Goal: Information Seeking & Learning: Learn about a topic

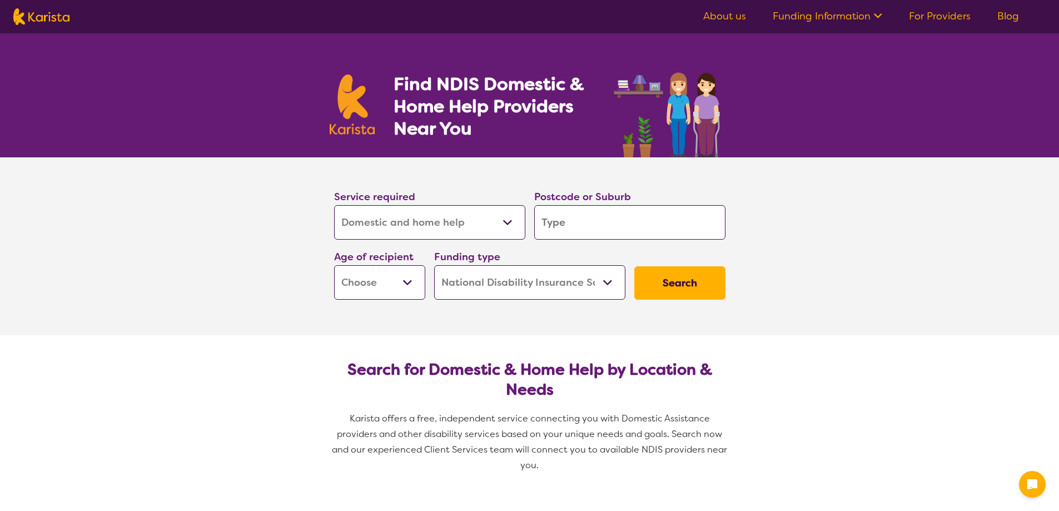
select select "Domestic and home help"
select select "NDIS"
select select "Domestic and home help"
select select "NDIS"
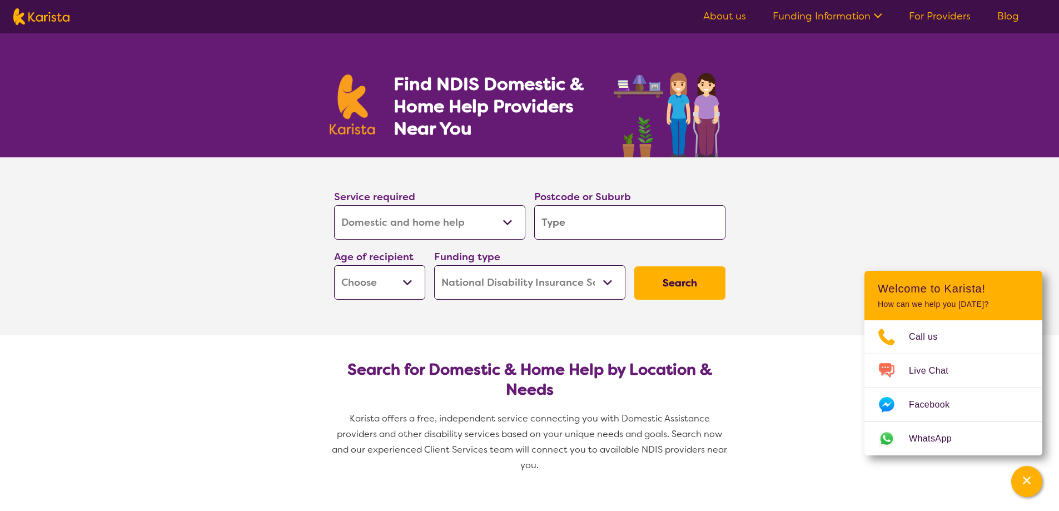
click at [494, 223] on select "Allied Health Assistant Assessment ([MEDICAL_DATA] or [MEDICAL_DATA]) Behaviour…" at bounding box center [429, 222] width 191 height 34
click at [497, 221] on select "Allied Health Assistant Assessment ([MEDICAL_DATA] or [MEDICAL_DATA]) Behaviour…" at bounding box center [429, 222] width 191 height 34
click at [599, 235] on input "search" at bounding box center [629, 222] width 191 height 34
click at [586, 219] on input "search" at bounding box center [629, 222] width 191 height 34
type input "4"
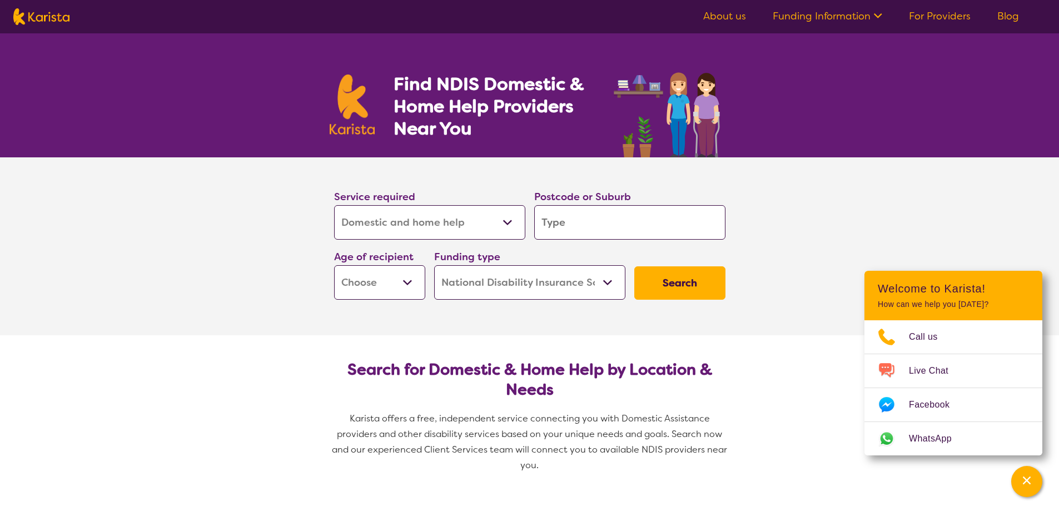
type input "4"
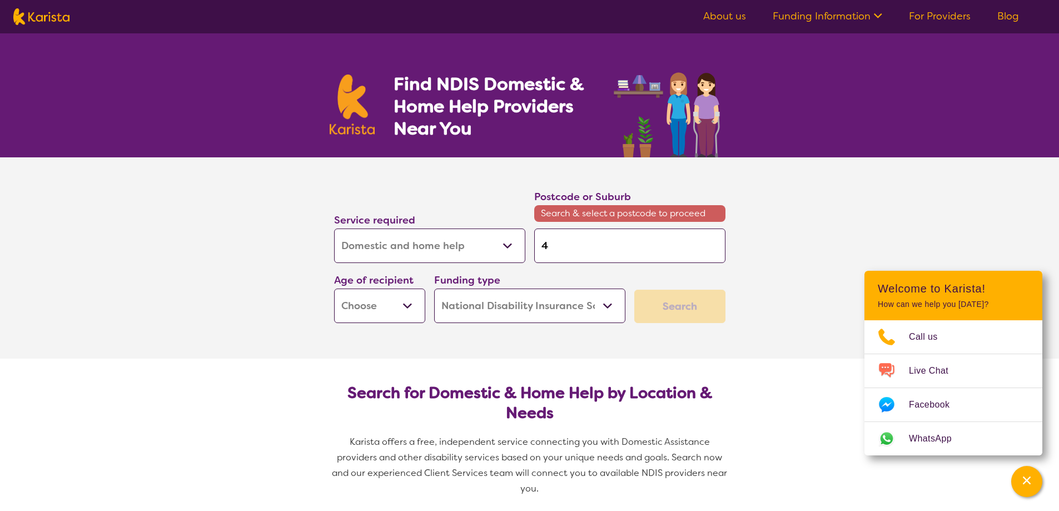
type input "47"
type input "470"
type input "4701"
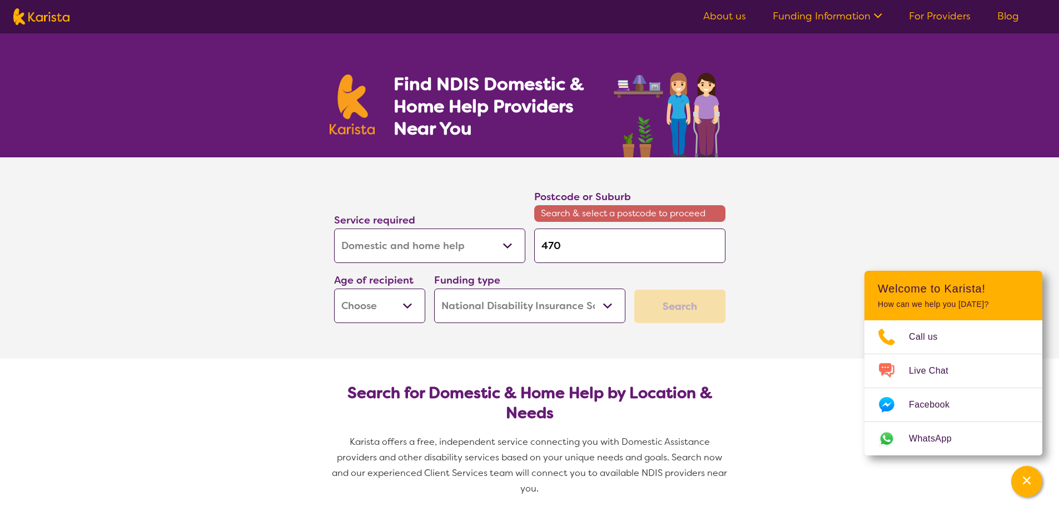
type input "4701"
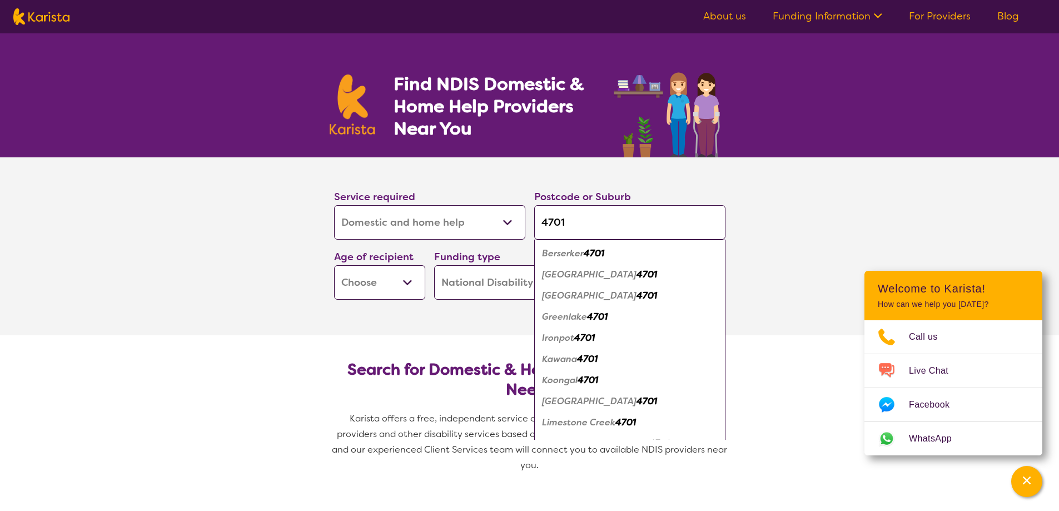
type input "4701"
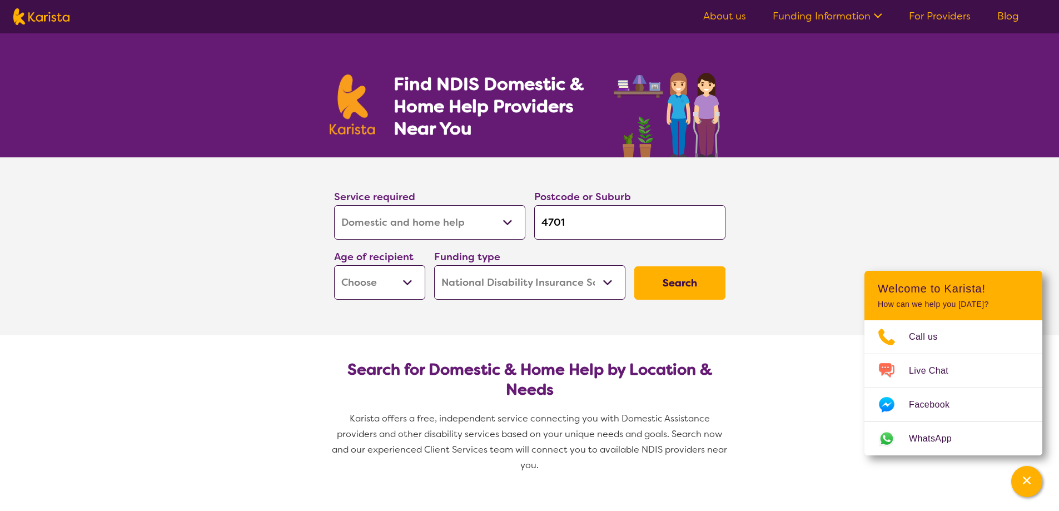
click at [402, 279] on select "Early Childhood - 0 to 9 Child - 10 to 11 Adolescent - 12 to 17 Adult - 18 to 6…" at bounding box center [379, 282] width 91 height 34
select select "AD"
click at [334, 265] on select "Early Childhood - 0 to 9 Child - 10 to 11 Adolescent - 12 to 17 Adult - 18 to 6…" at bounding box center [379, 282] width 91 height 34
select select "AD"
click at [552, 283] on select "Home Care Package (HCP) National Disability Insurance Scheme (NDIS) I don't know" at bounding box center [529, 282] width 191 height 34
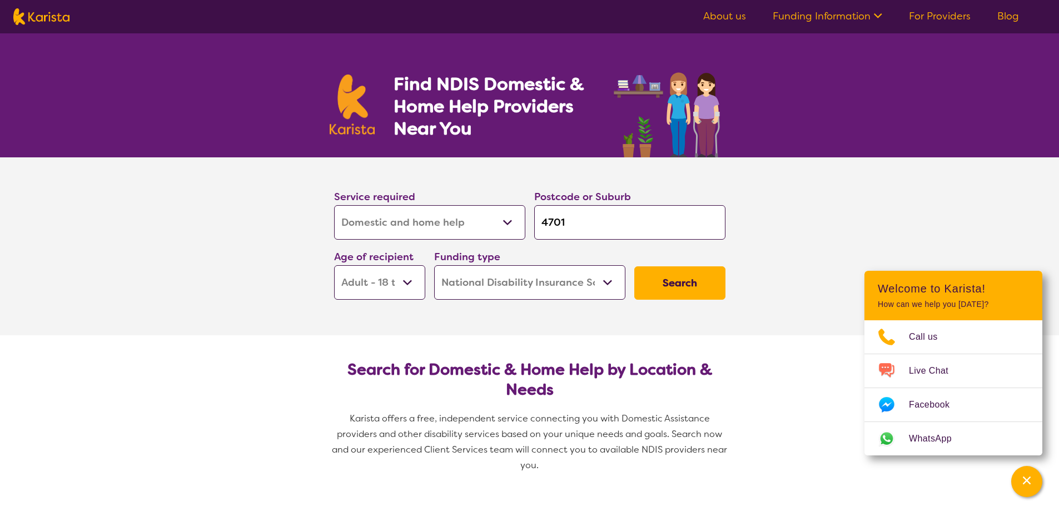
click at [434, 265] on select "Home Care Package (HCP) National Disability Insurance Scheme (NDIS) I don't know" at bounding box center [529, 282] width 191 height 34
click at [705, 277] on button "Search" at bounding box center [679, 282] width 91 height 33
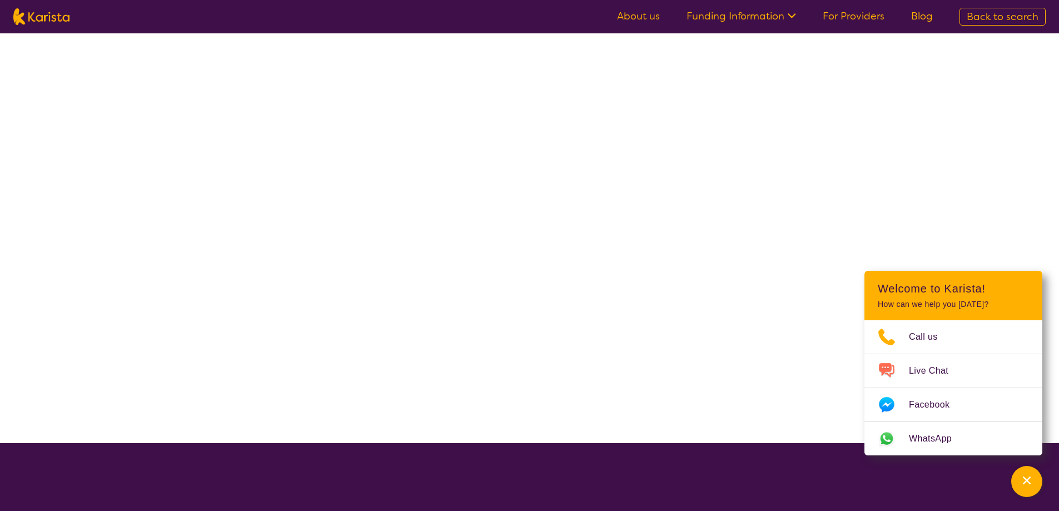
select select "Domestic and home help"
select select "AD"
select select "NDIS"
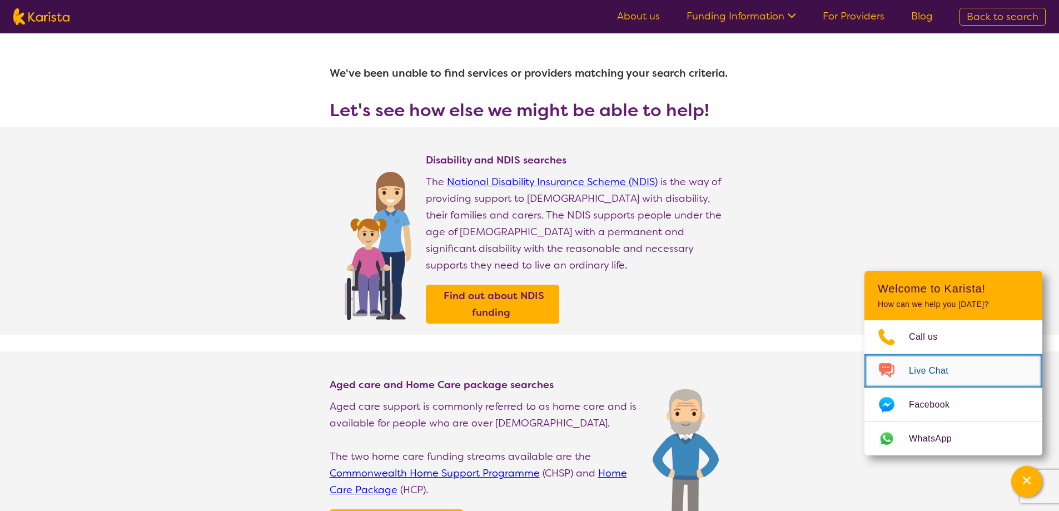
click at [936, 368] on span "Live Chat" at bounding box center [935, 371] width 53 height 17
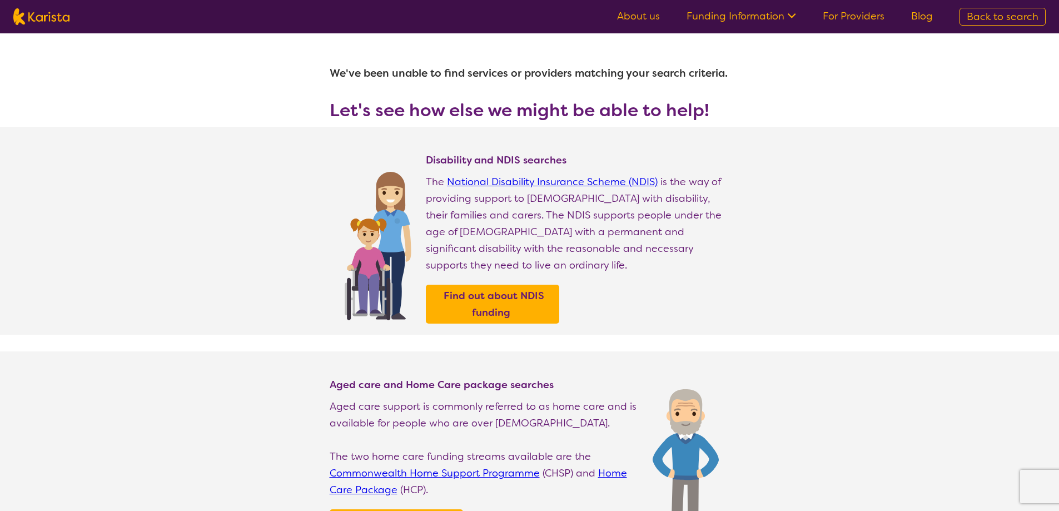
click at [986, 8] on link "Back to search" at bounding box center [1003, 17] width 86 height 18
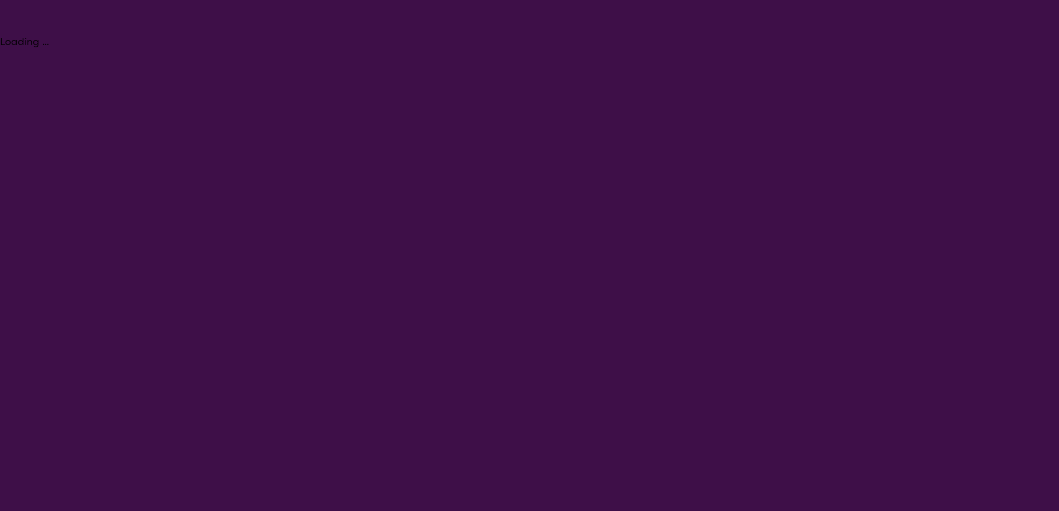
select select "Domestic and home help"
select select "AD"
select select "NDIS"
select select "Domestic and home help"
select select "AD"
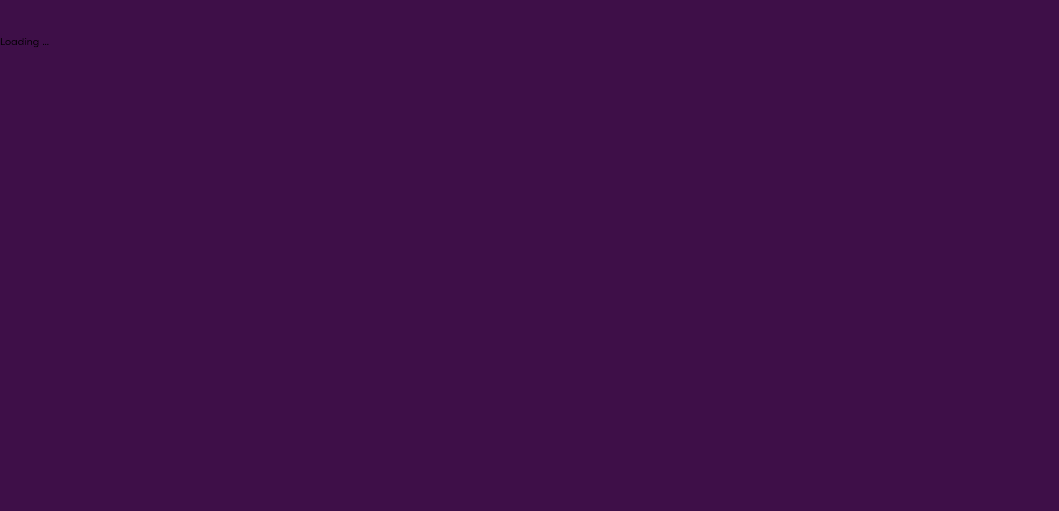
select select "NDIS"
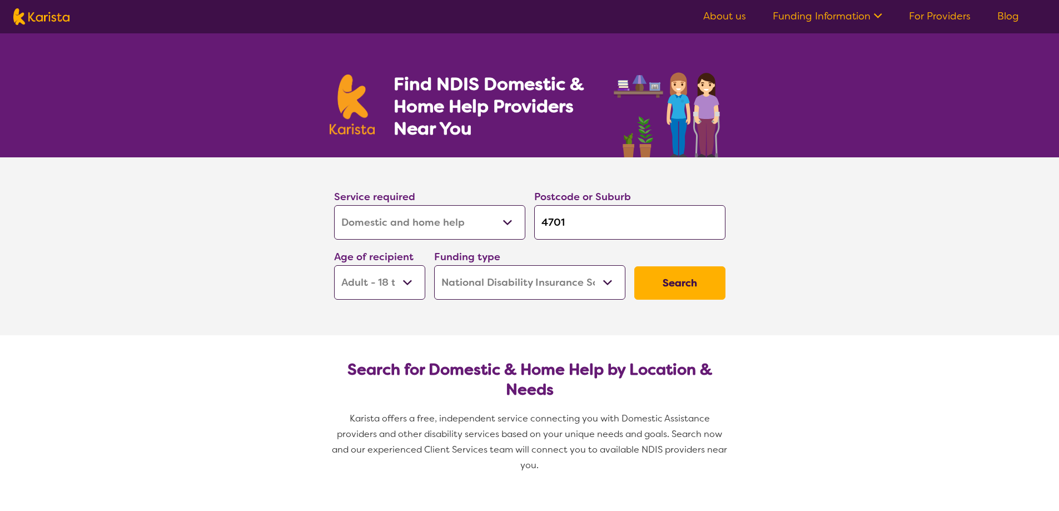
select select "Domestic and home help"
select select "AD"
select select "NDIS"
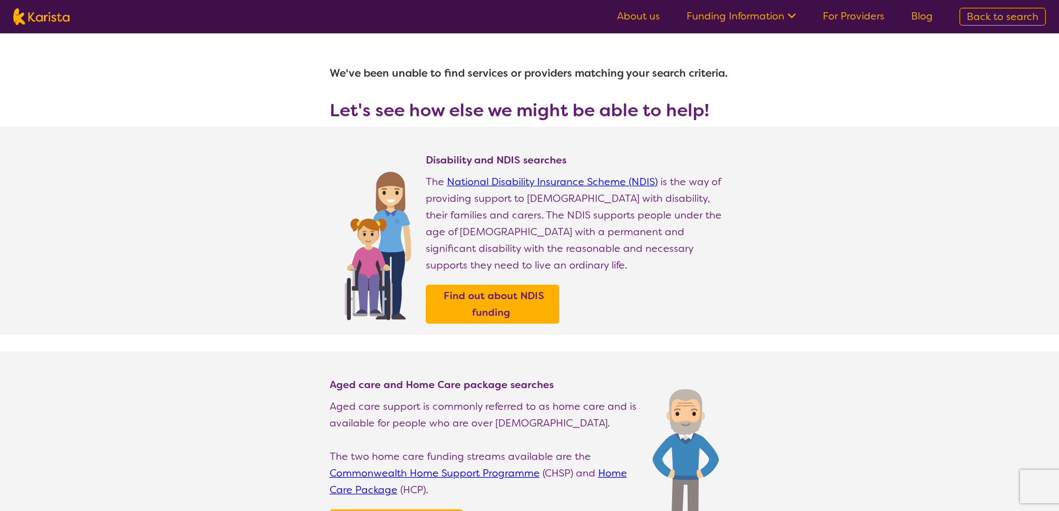
select select "Domestic and home help"
select select "AD"
select select "NDIS"
select select "Domestic and home help"
select select "AD"
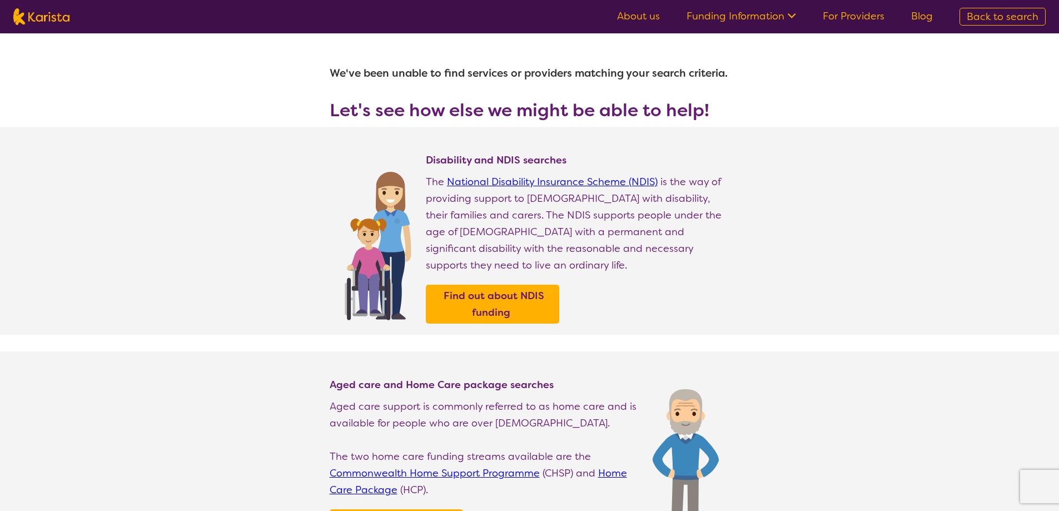
select select "NDIS"
